Goal: Find specific page/section: Find specific page/section

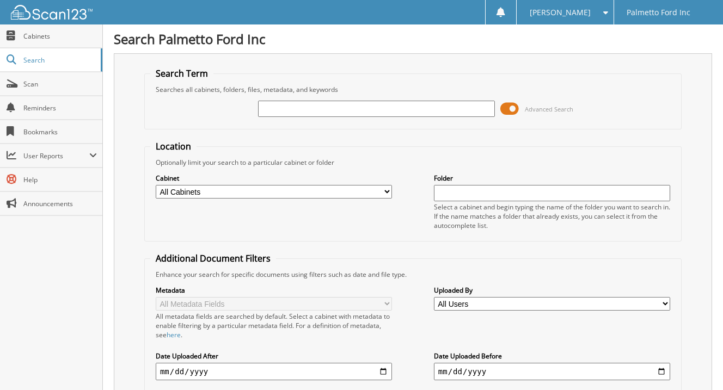
click at [23, 272] on div "Close Cabinets Search Scan Reminders Bookmarks User Reports" at bounding box center [51, 208] width 103 height 366
click at [311, 108] on input "text" at bounding box center [376, 109] width 236 height 16
type input "601376"
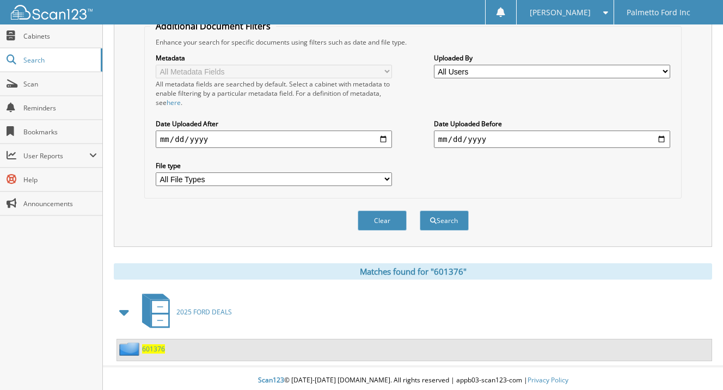
scroll to position [237, 0]
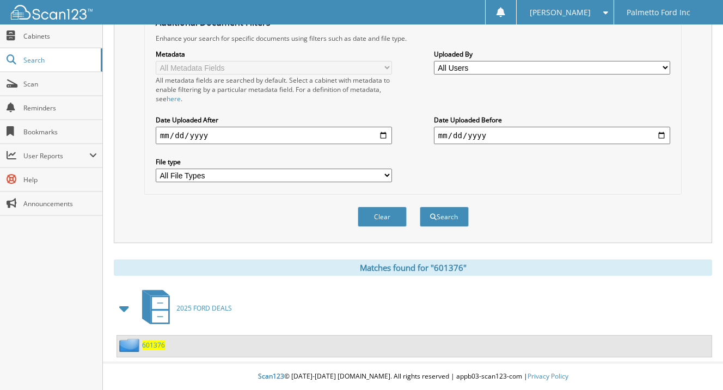
click at [146, 341] on span "601376" at bounding box center [153, 345] width 23 height 9
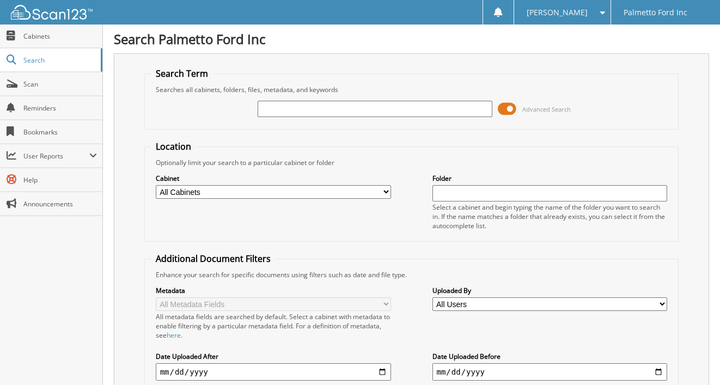
click at [349, 111] on input "text" at bounding box center [375, 109] width 235 height 16
type input "601376"
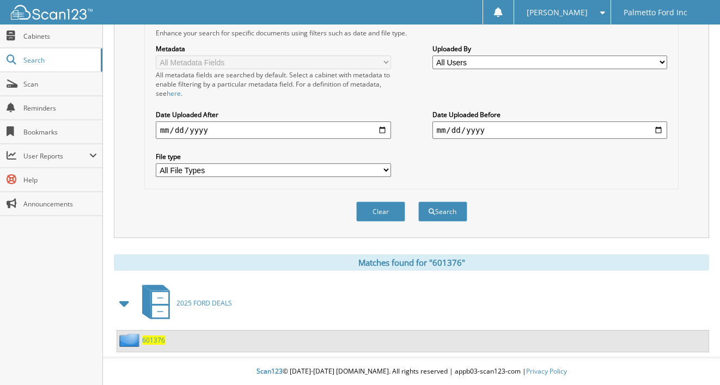
click at [158, 339] on span "601376" at bounding box center [153, 339] width 23 height 9
